Goal: Task Accomplishment & Management: Manage account settings

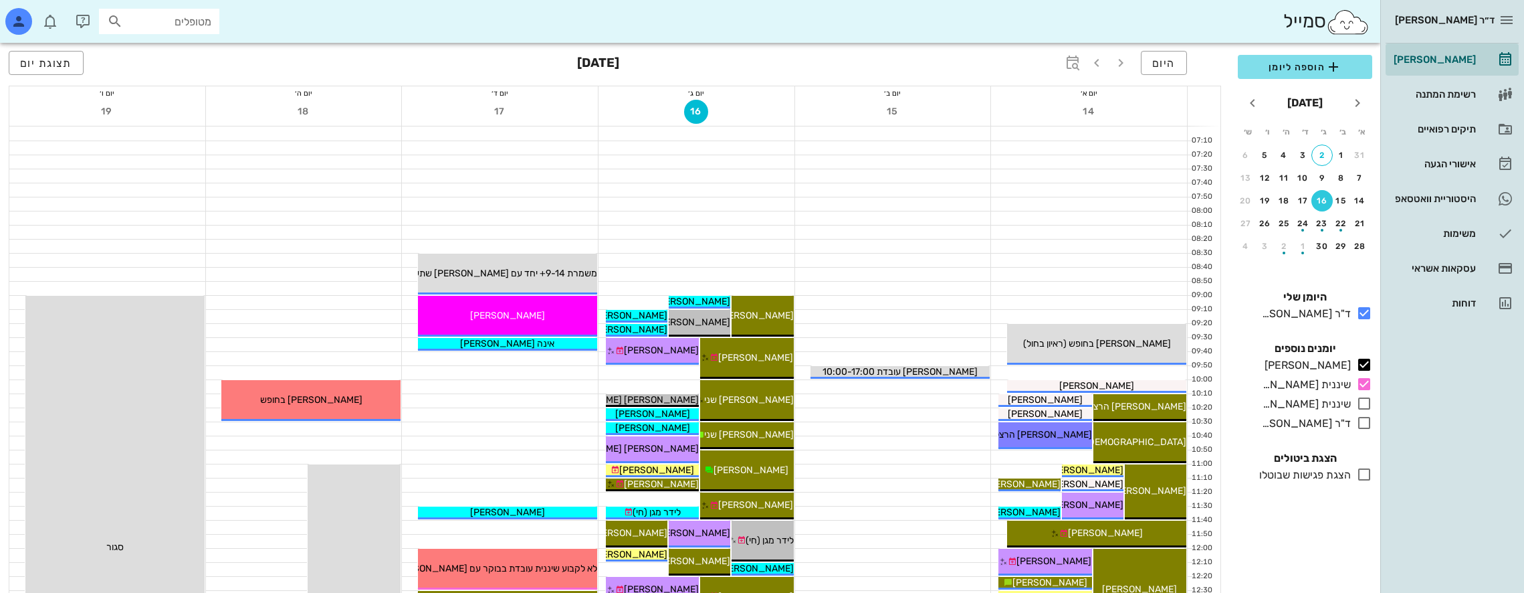
scroll to position [401, 0]
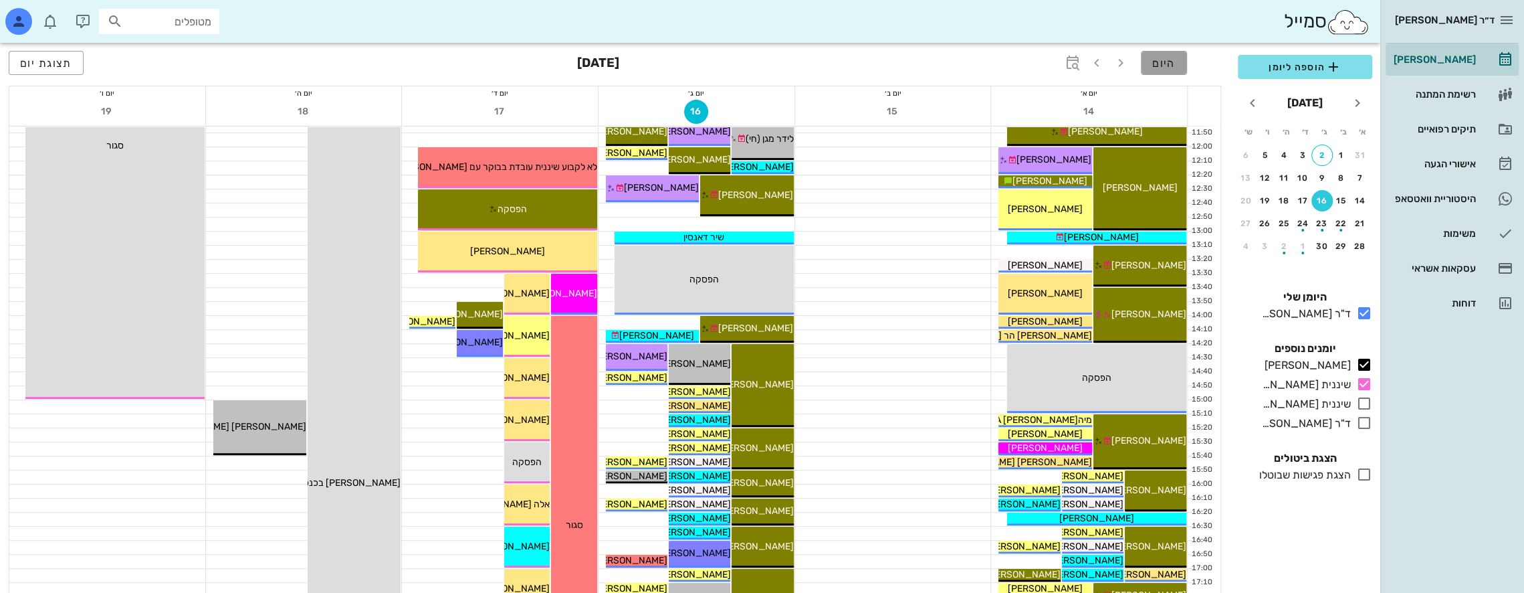
click at [1169, 60] on span "היום" at bounding box center [1163, 63] width 23 height 13
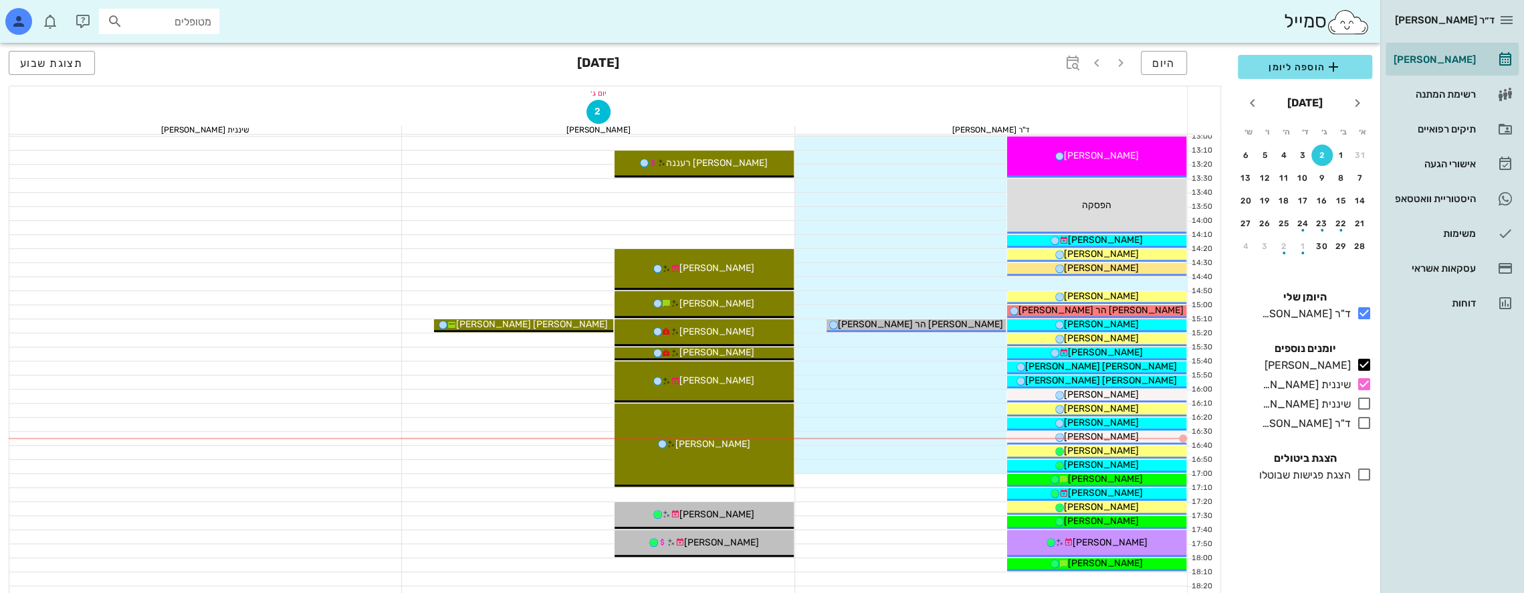
scroll to position [535, 0]
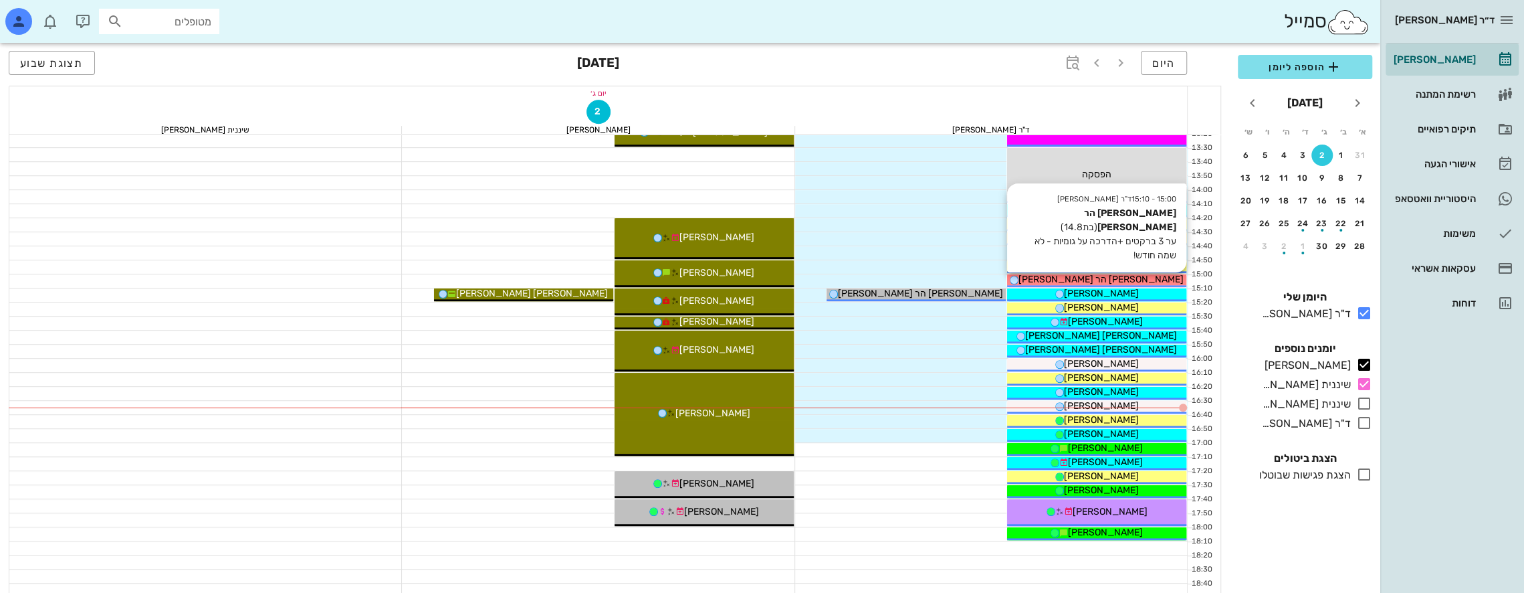
click at [1115, 275] on span "[PERSON_NAME] הר [PERSON_NAME]" at bounding box center [1100, 279] width 165 height 11
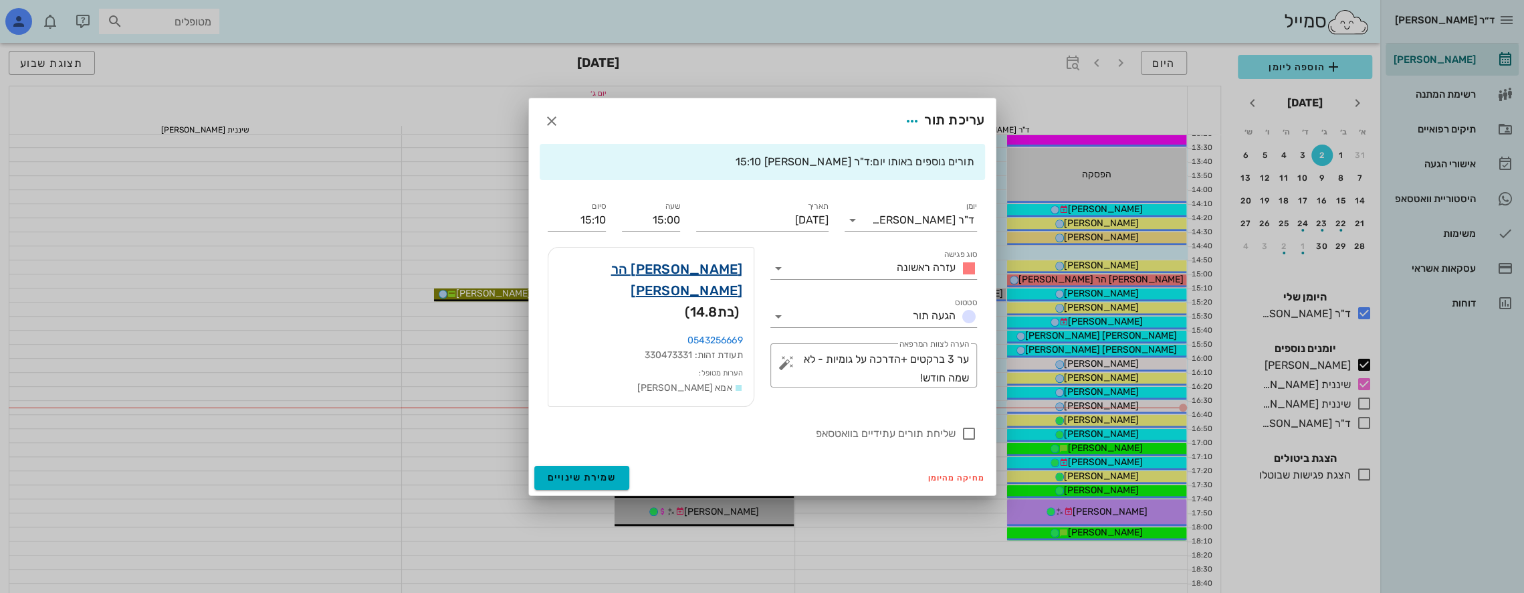
click at [710, 267] on link "[PERSON_NAME] הר [PERSON_NAME]" at bounding box center [651, 279] width 184 height 43
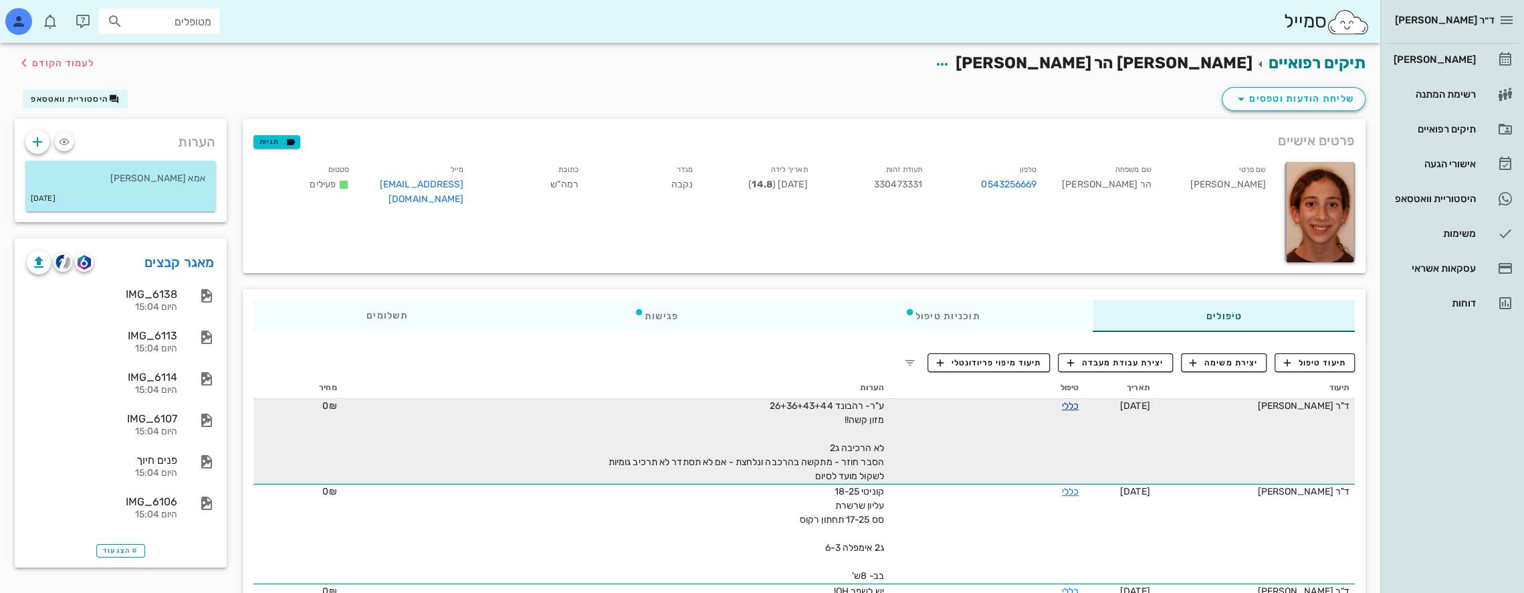
click at [1074, 407] on link "כללי" at bounding box center [1070, 405] width 17 height 11
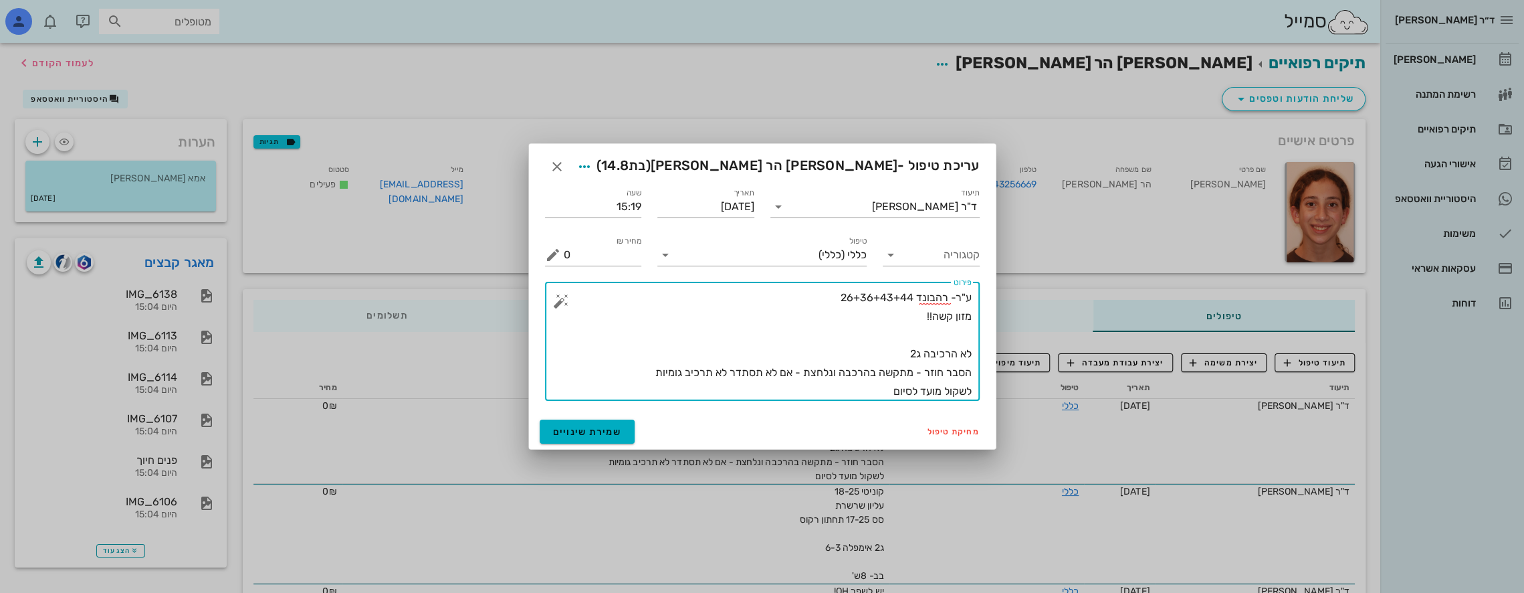
click at [873, 391] on textarea "ע"ר- רהבונד 26+36+43+44 מזון קשה!! לא הרכיבה ג2 הסבר חוזר - מתקשה בהרכבה ונלחצת…" at bounding box center [768, 344] width 408 height 112
type textarea "ע"ר- רהבונד 26+36+43+44 מזון קשה!! לא הרכיבה ג2 הסבר חוזר - מתקשה בהרכבה ונלחצת…"
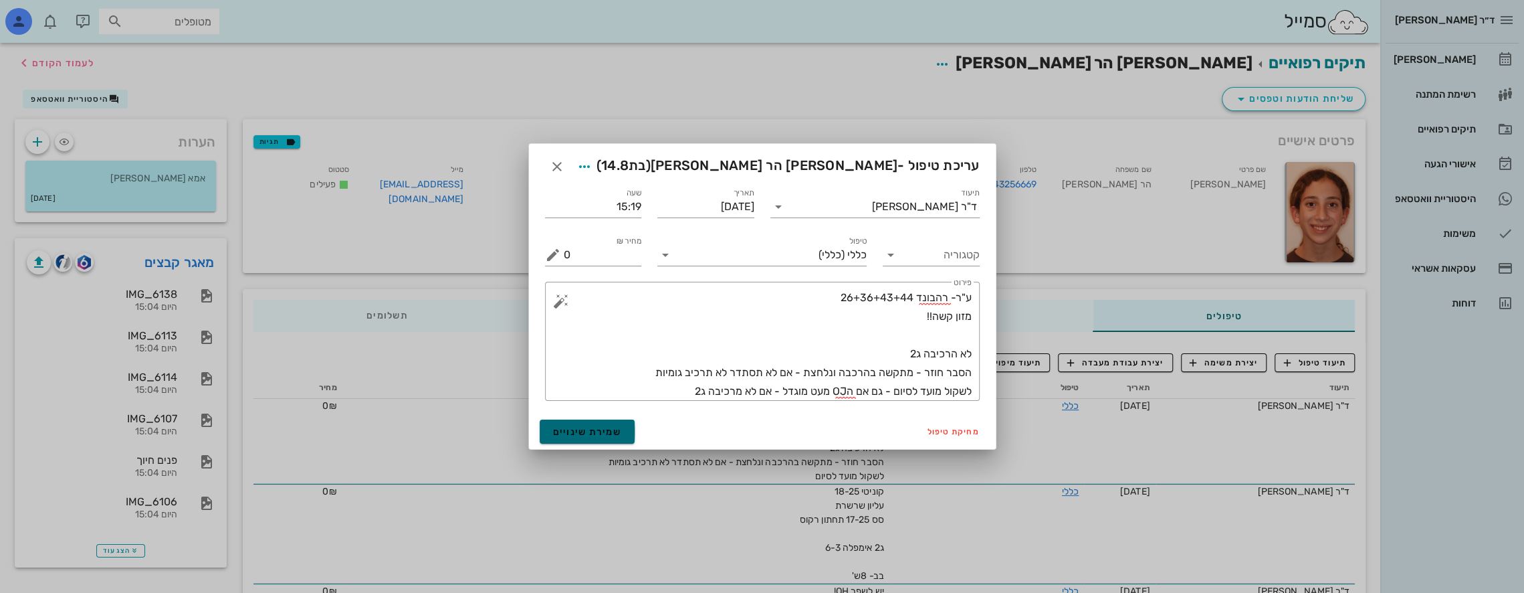
click at [602, 433] on span "שמירת שינויים" at bounding box center [587, 431] width 69 height 11
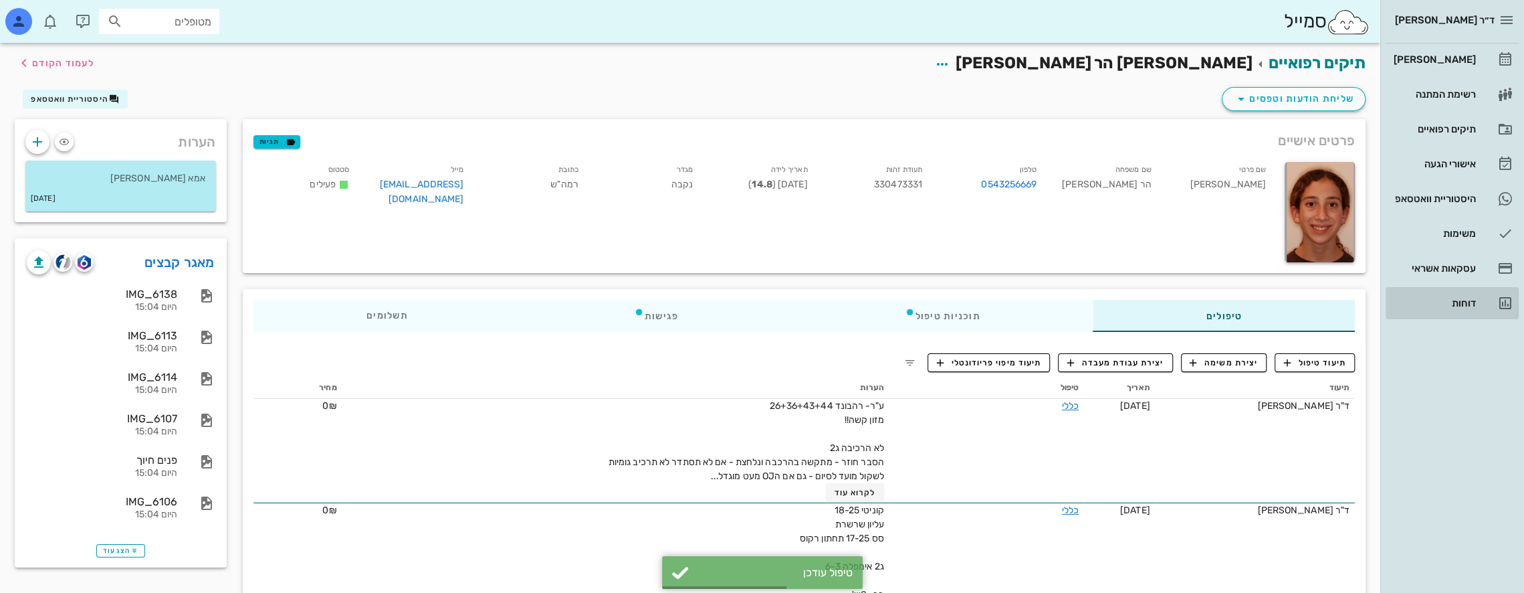
click at [1477, 304] on link "דוחות" at bounding box center [1452, 303] width 133 height 32
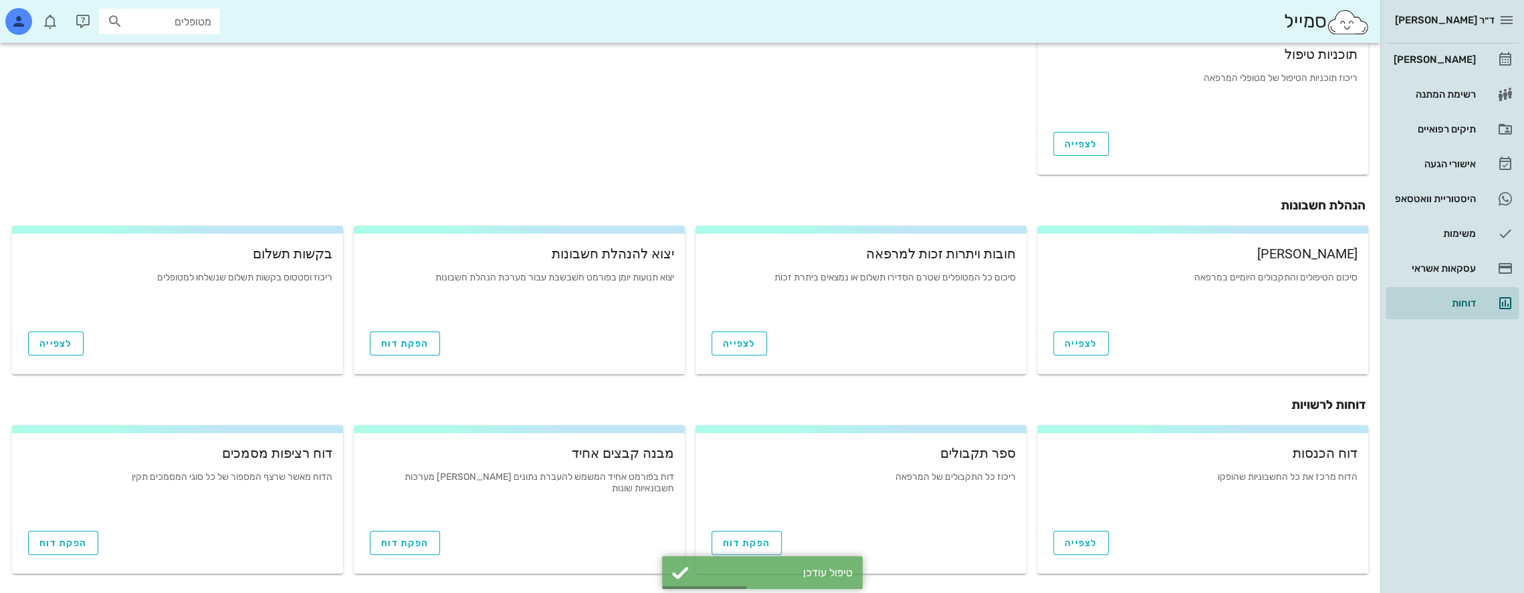
scroll to position [396, 0]
click at [759, 538] on span "הפקת דוח" at bounding box center [746, 540] width 47 height 11
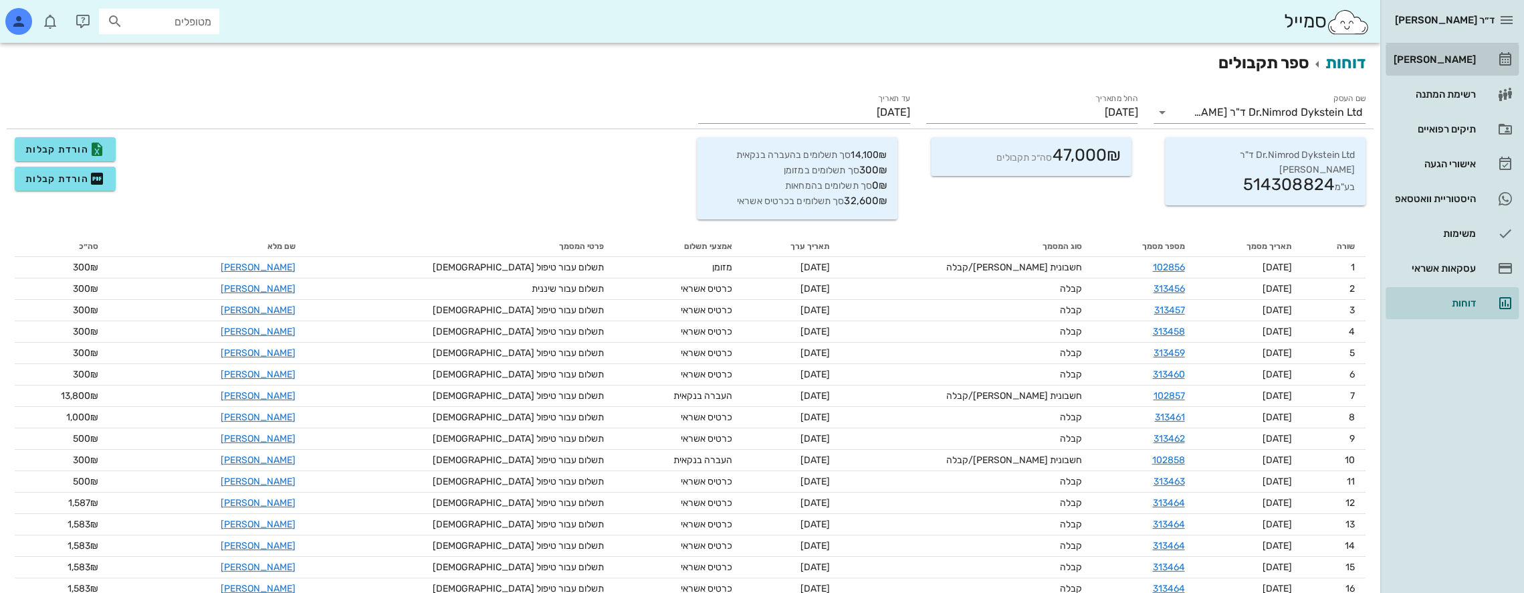
click at [1455, 58] on div "[PERSON_NAME]" at bounding box center [1433, 59] width 85 height 11
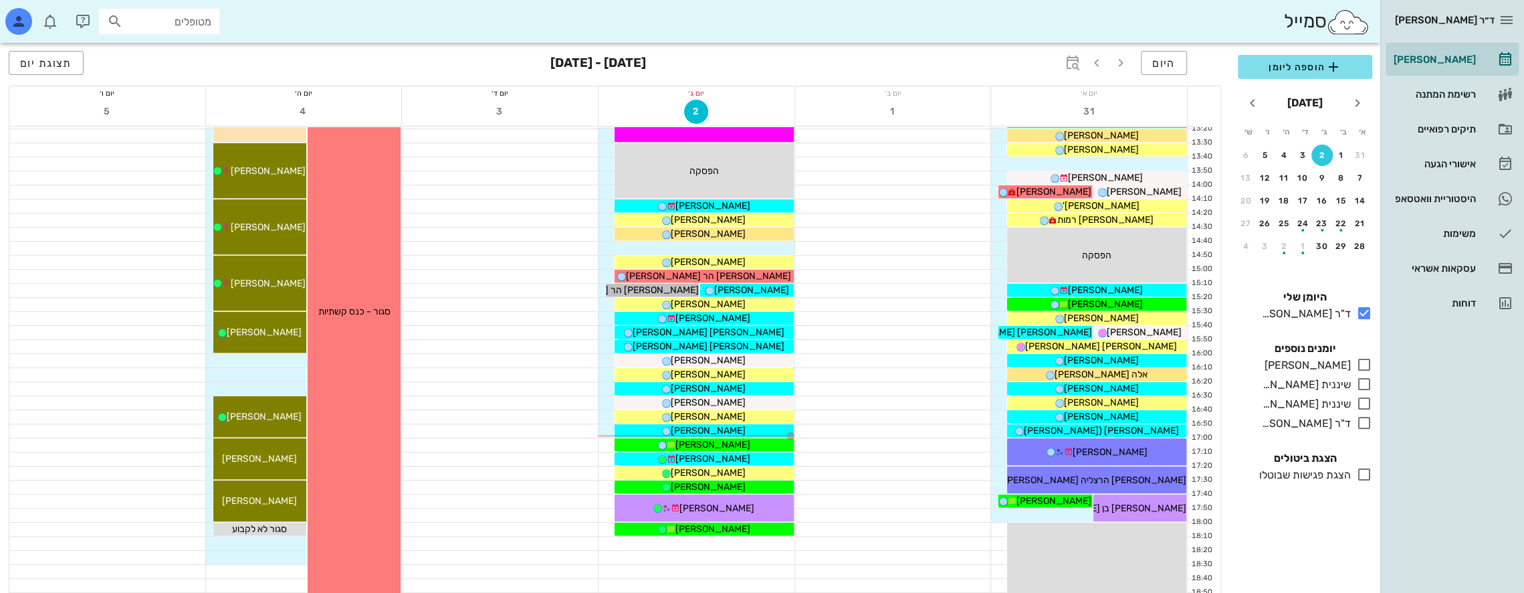
scroll to position [602, 0]
